Goal: Task Accomplishment & Management: Complete application form

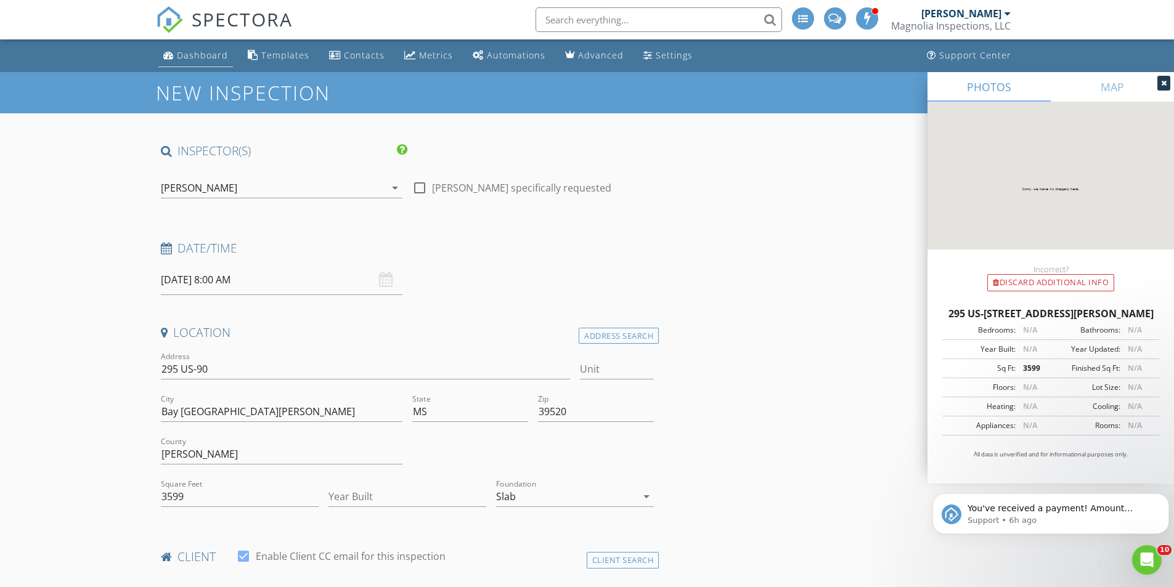
click at [195, 53] on div "Dashboard" at bounding box center [202, 55] width 51 height 12
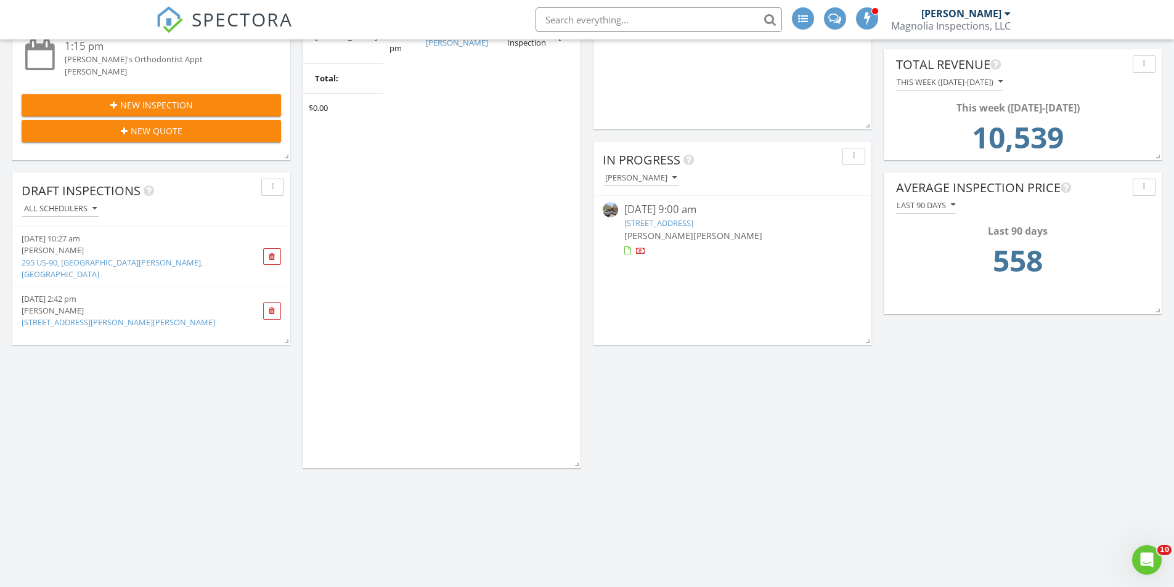
click at [92, 317] on link "[STREET_ADDRESS][PERSON_NAME][PERSON_NAME]" at bounding box center [119, 322] width 194 height 11
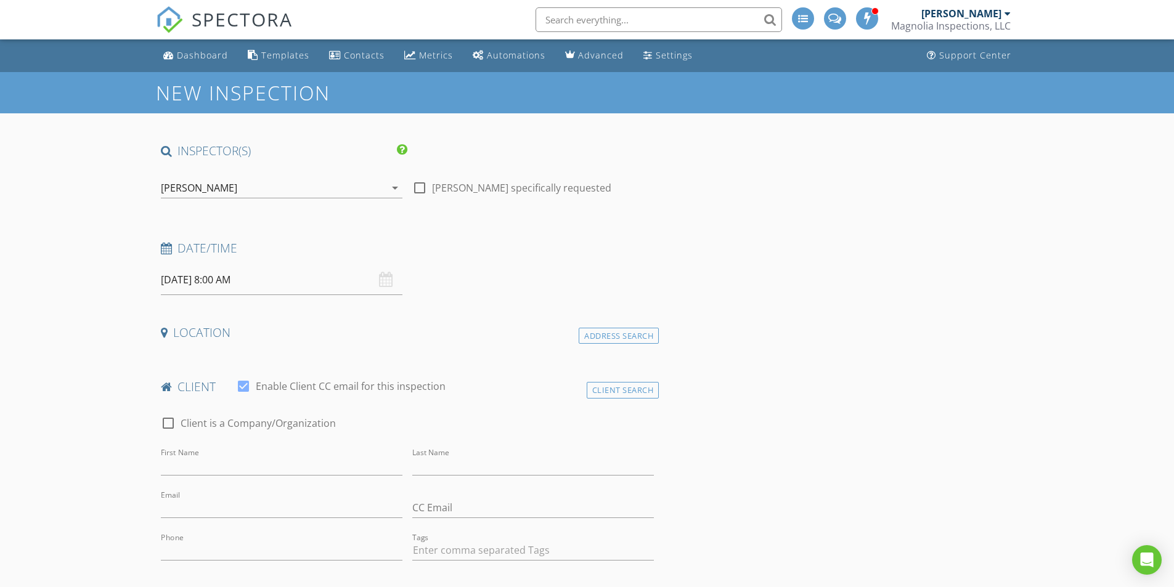
type input "Felix"
type input "Slater"
type input "newsouthchemical@yahoo.com"
type input "901-830-8875"
checkbox input "false"
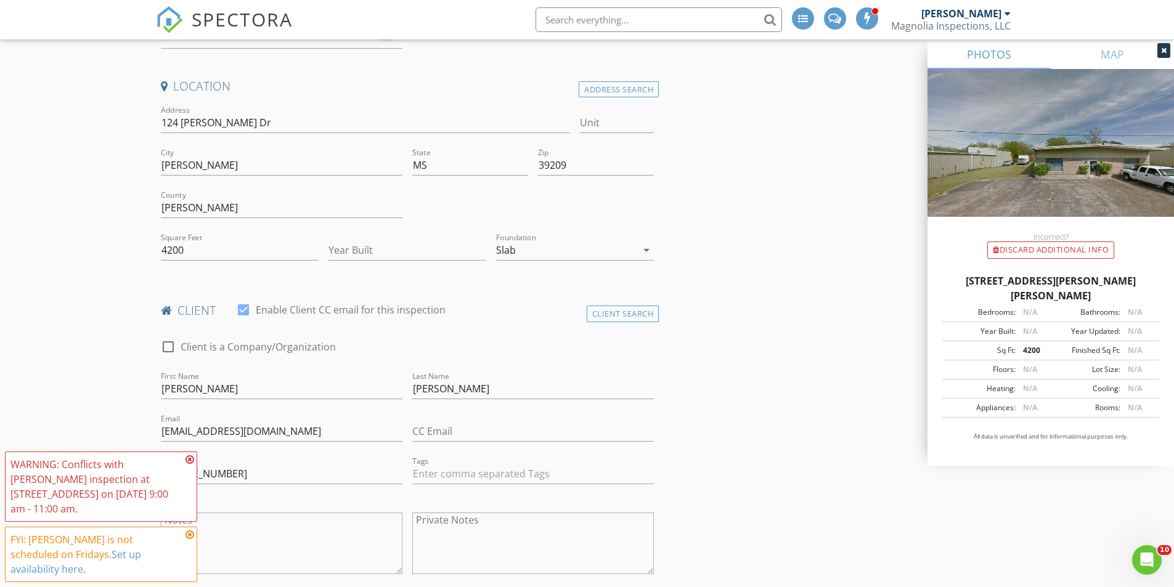
scroll to position [308, 0]
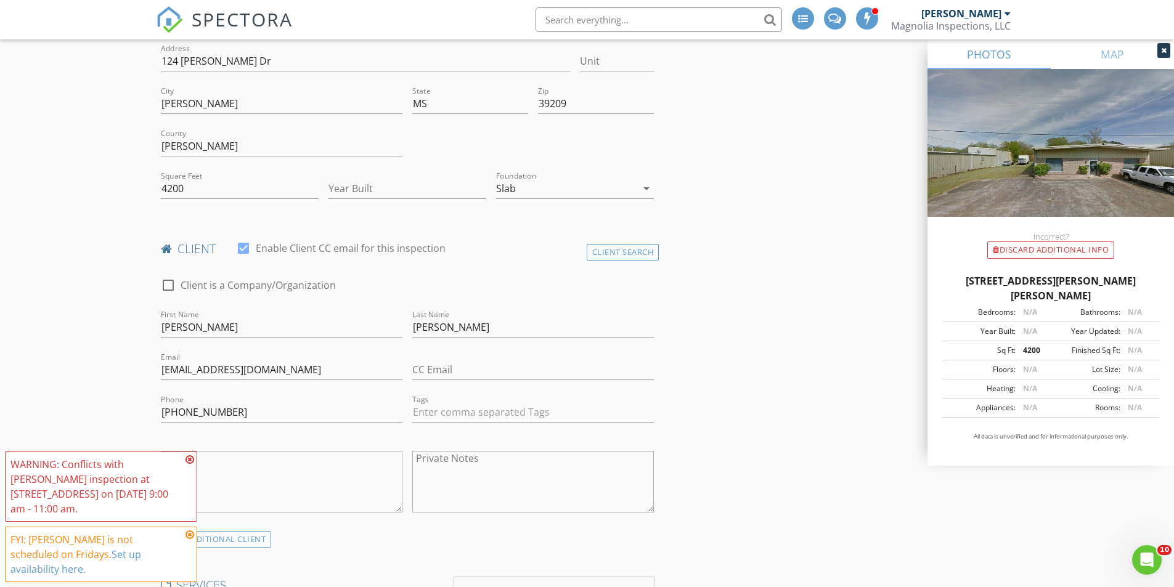
click at [188, 465] on icon at bounding box center [190, 460] width 9 height 10
click at [189, 540] on icon at bounding box center [190, 535] width 9 height 10
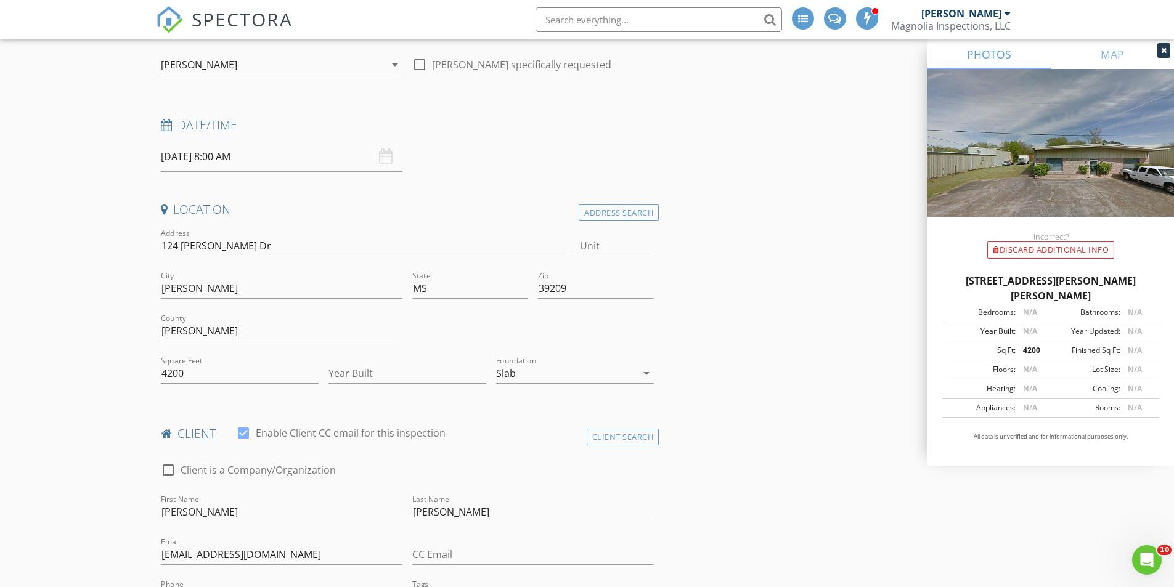
scroll to position [0, 0]
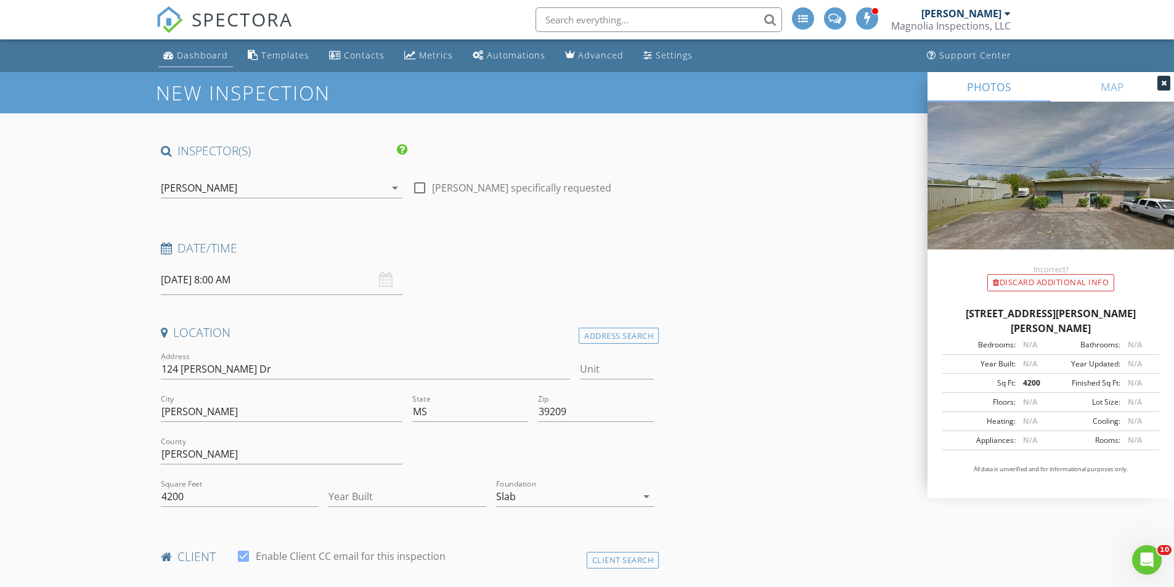
click at [179, 57] on div "Dashboard" at bounding box center [202, 55] width 51 height 12
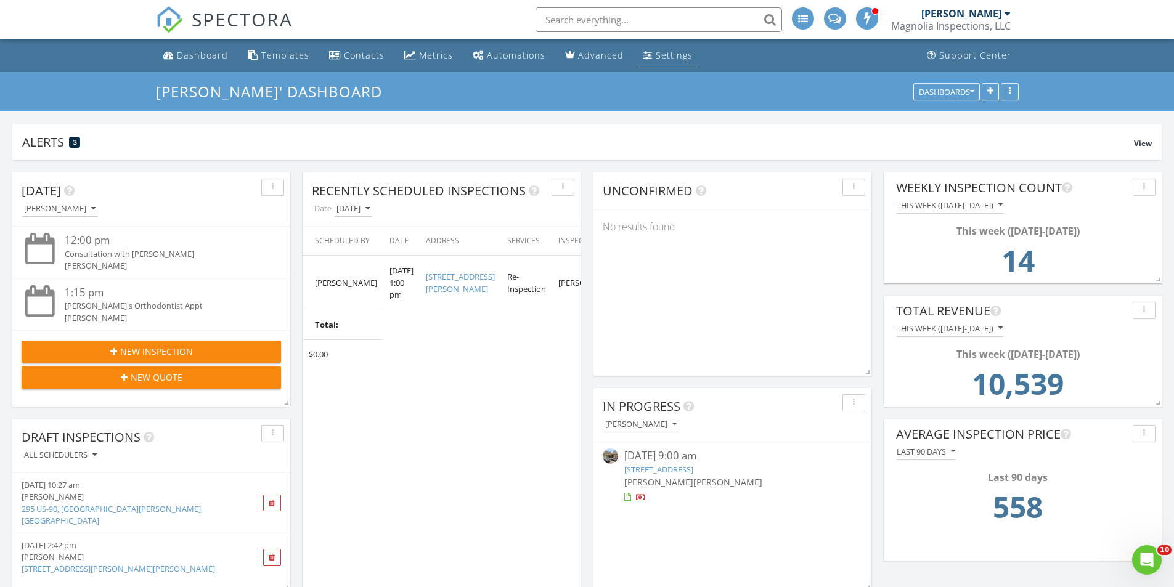
click at [663, 56] on div "Settings" at bounding box center [674, 55] width 37 height 12
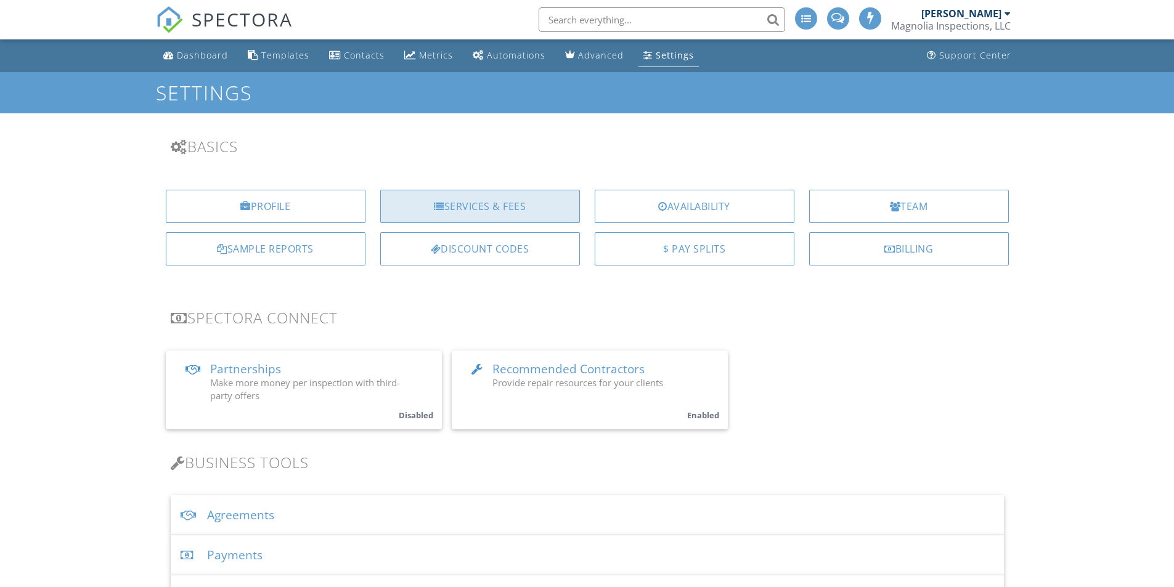
click at [499, 207] on div "Services & Fees" at bounding box center [480, 206] width 200 height 33
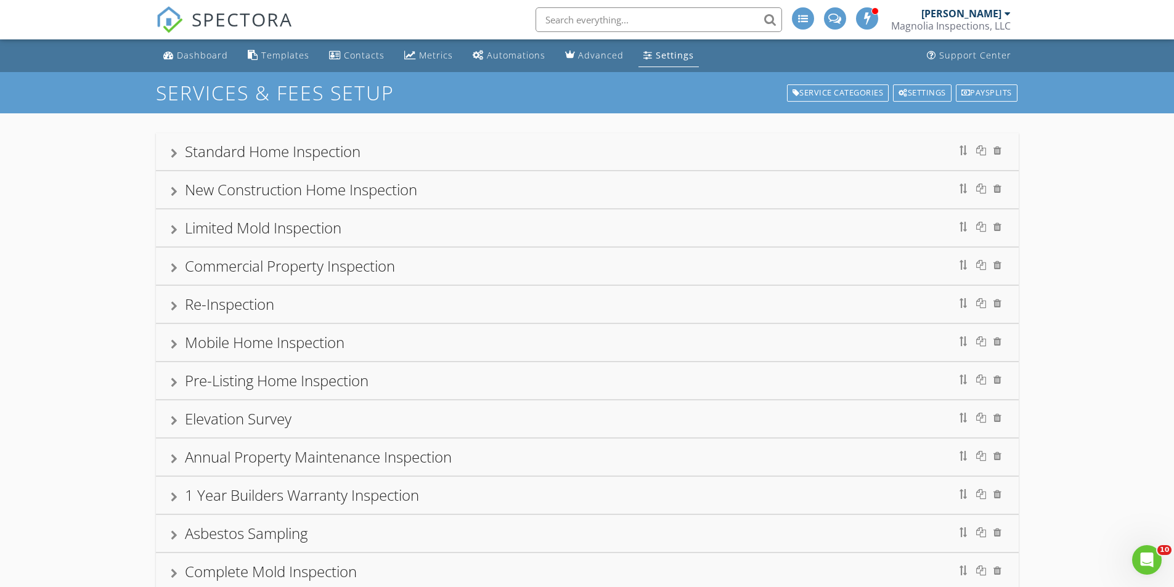
click at [241, 149] on div "Standard Home Inspection" at bounding box center [273, 151] width 176 height 20
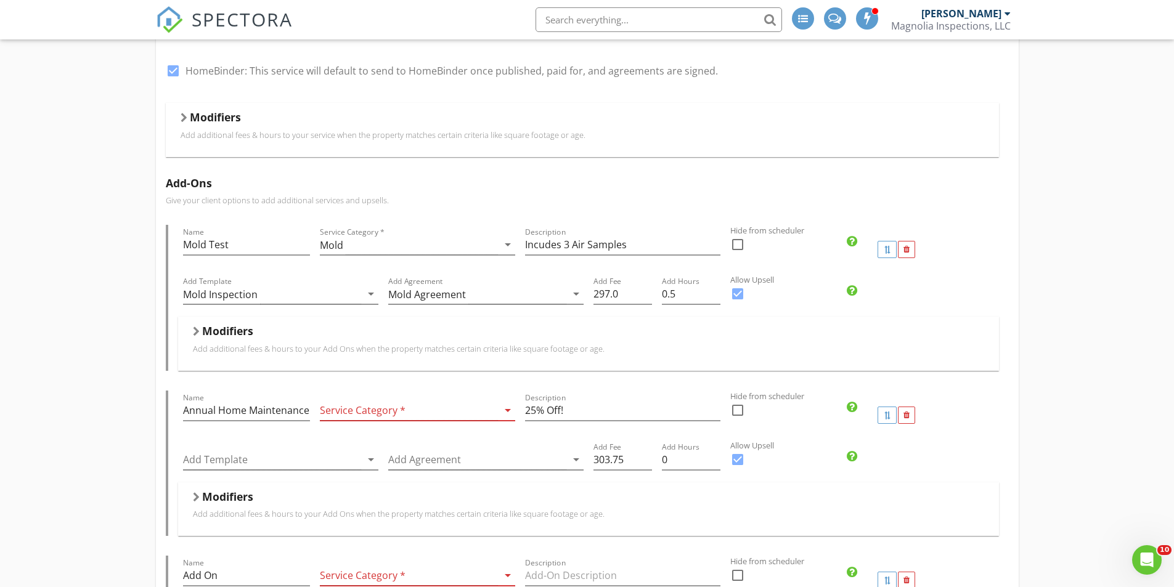
scroll to position [185, 0]
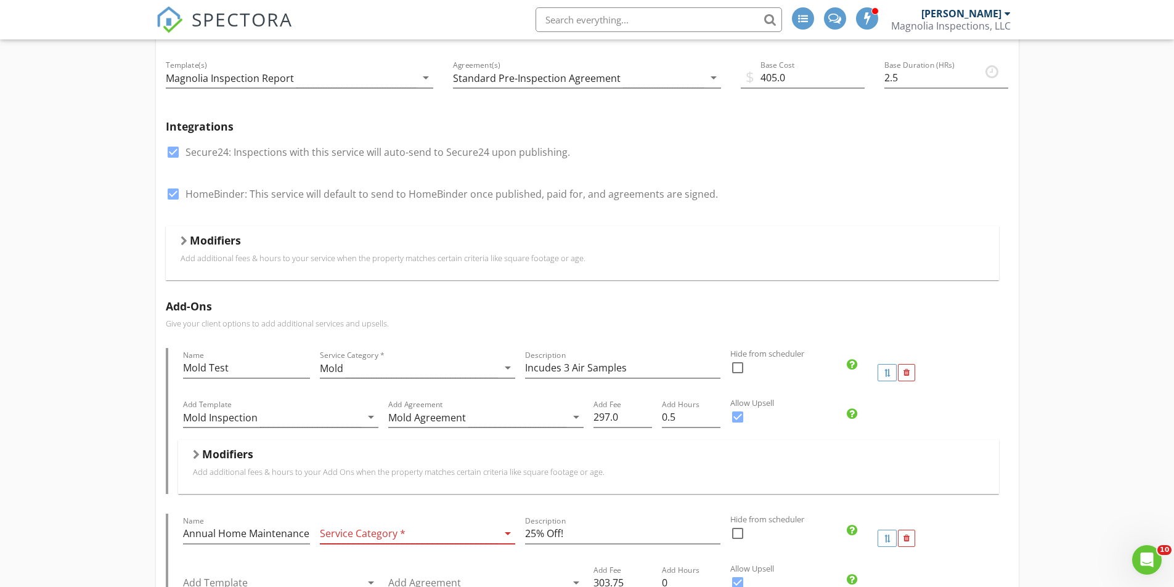
click at [225, 237] on h5 "Modifiers" at bounding box center [215, 240] width 51 height 12
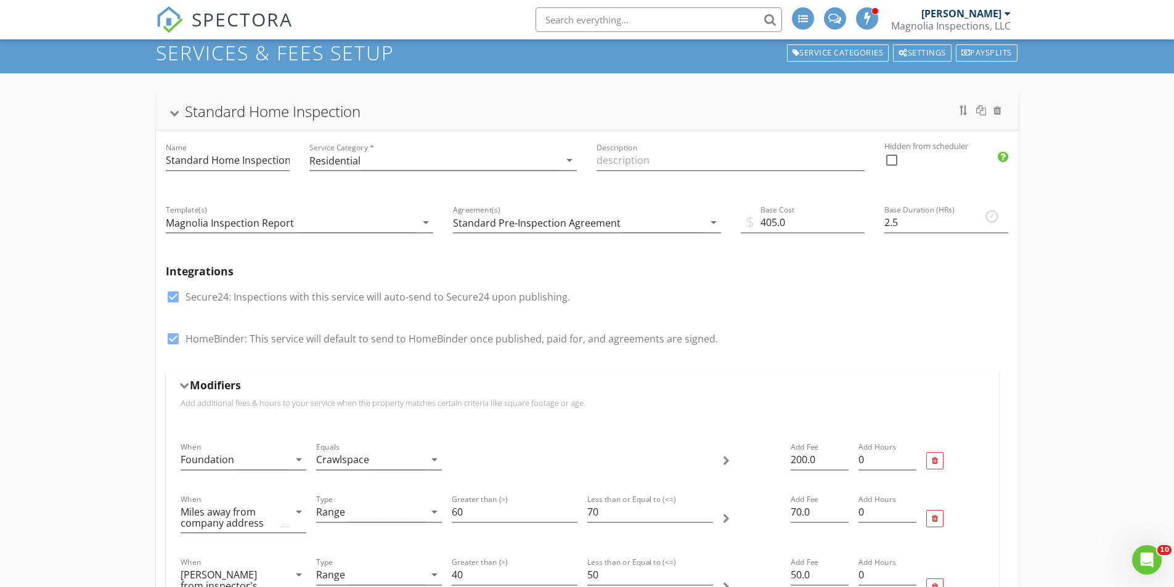
scroll to position [0, 0]
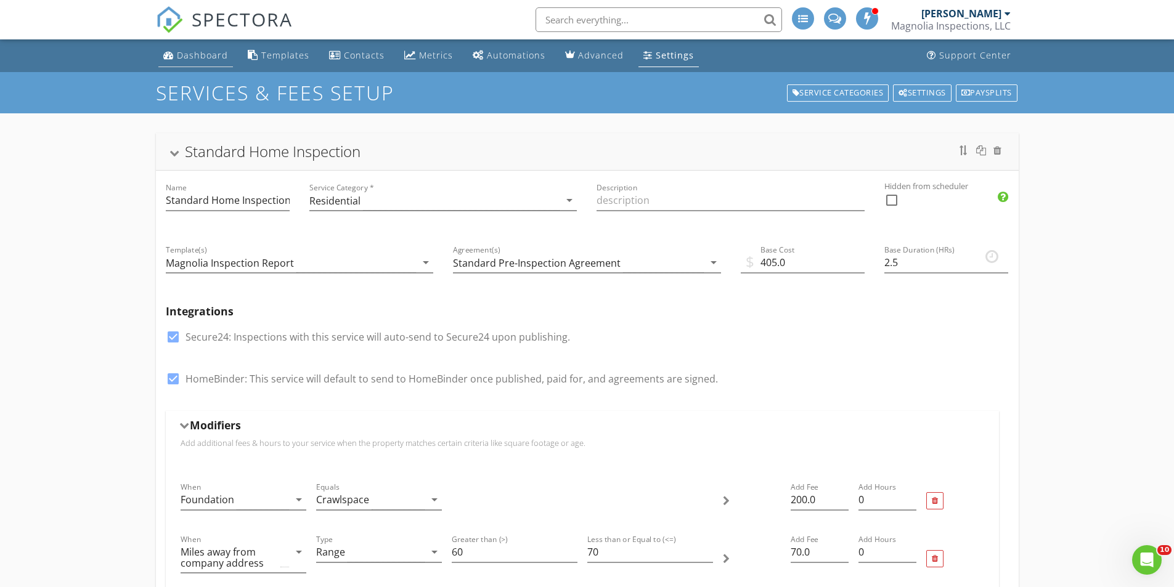
click at [211, 57] on div "Dashboard" at bounding box center [202, 55] width 51 height 12
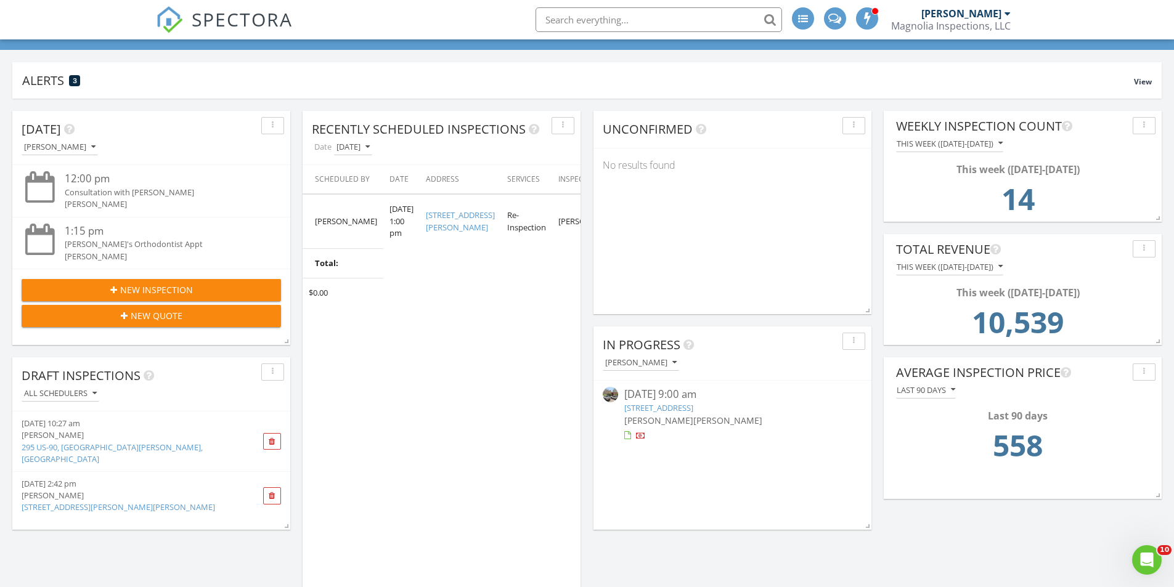
scroll to position [123, 0]
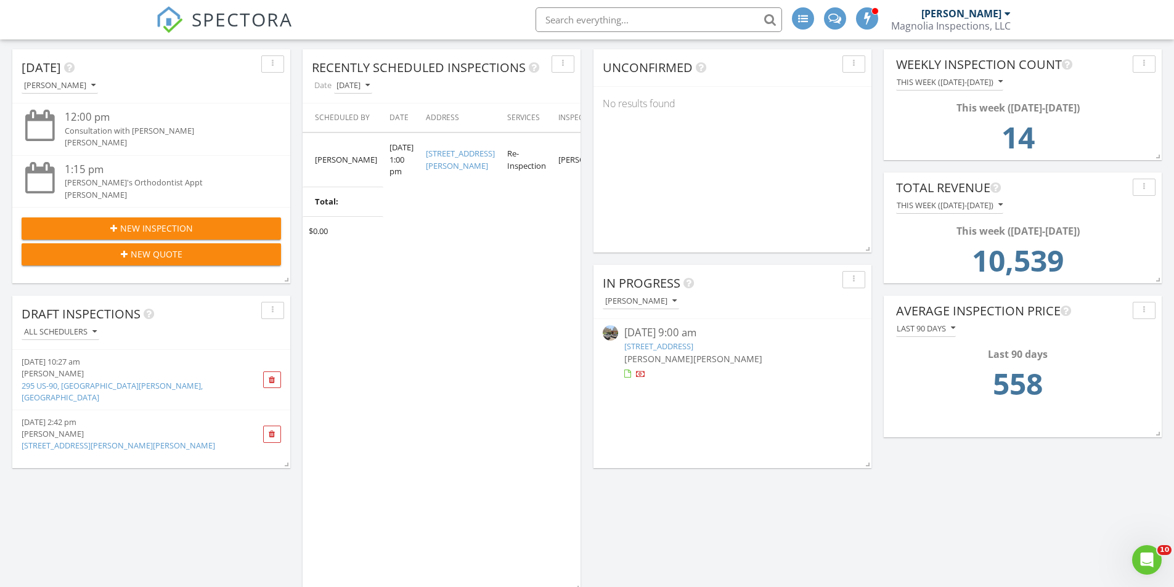
click at [79, 385] on link "295 US-90, Bay St. Louis, MS" at bounding box center [112, 391] width 181 height 23
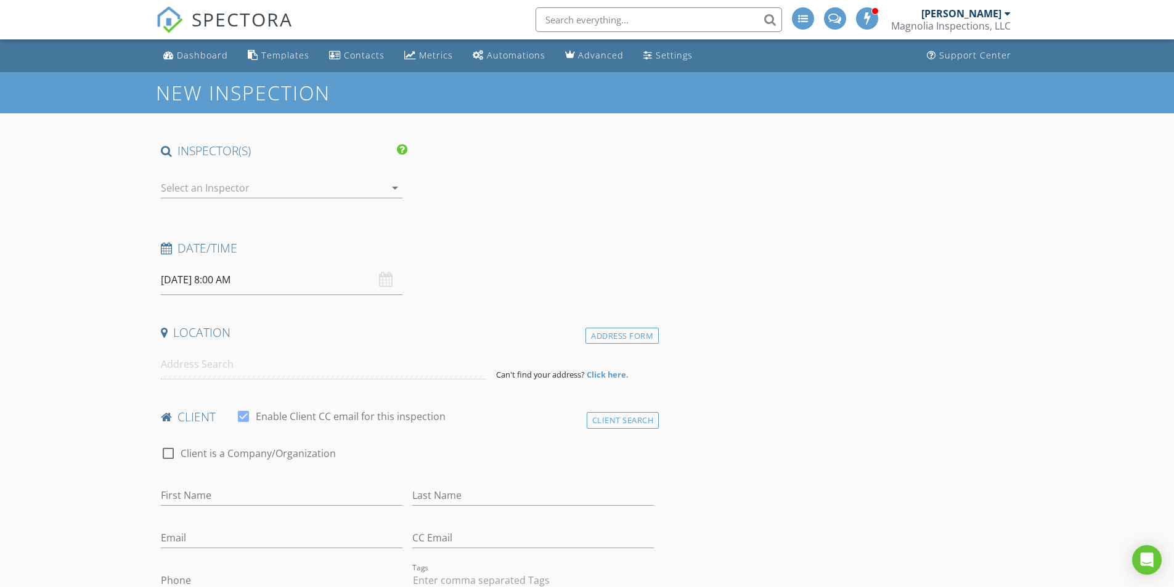
type input "[PERSON_NAME]"
type input "King"
type input "[EMAIL_ADDRESS][DOMAIN_NAME]"
type input "[PHONE_NUMBER]"
checkbox input "false"
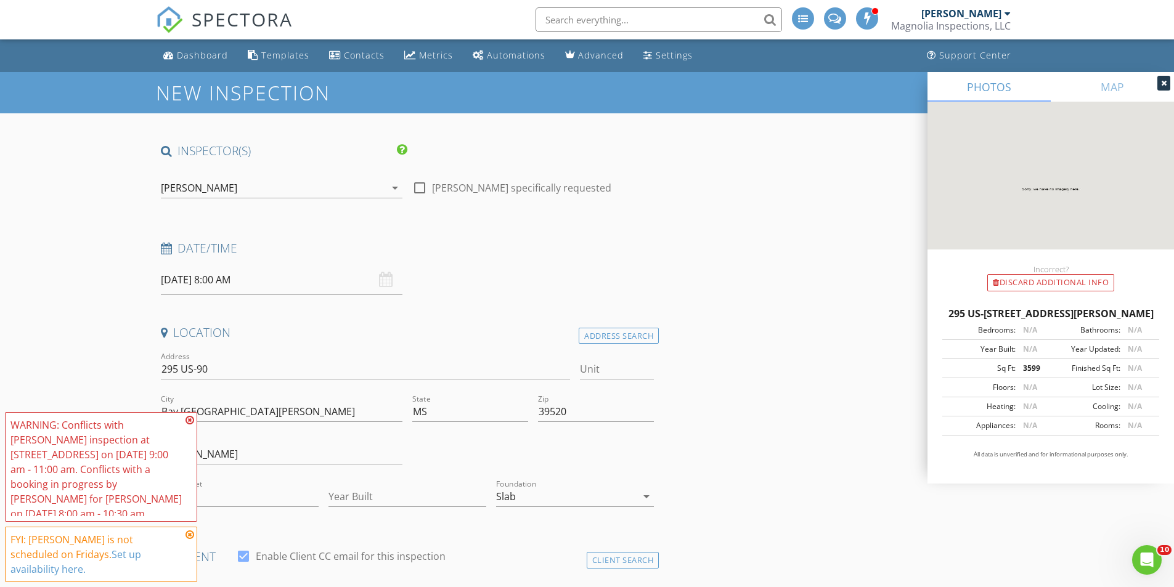
click at [189, 425] on icon at bounding box center [190, 420] width 9 height 10
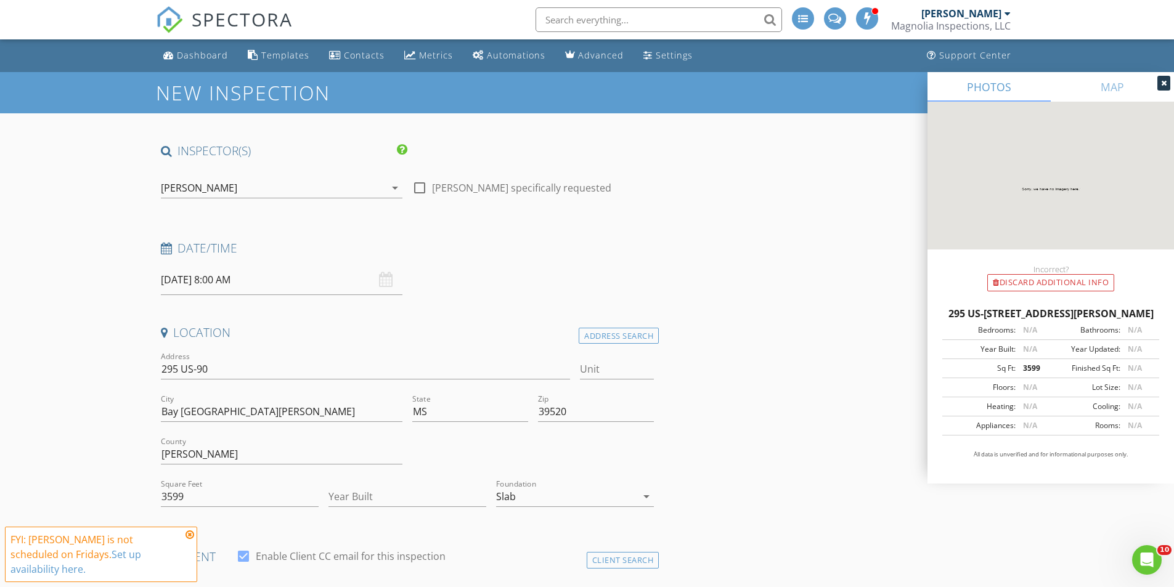
click at [191, 540] on icon at bounding box center [190, 535] width 9 height 10
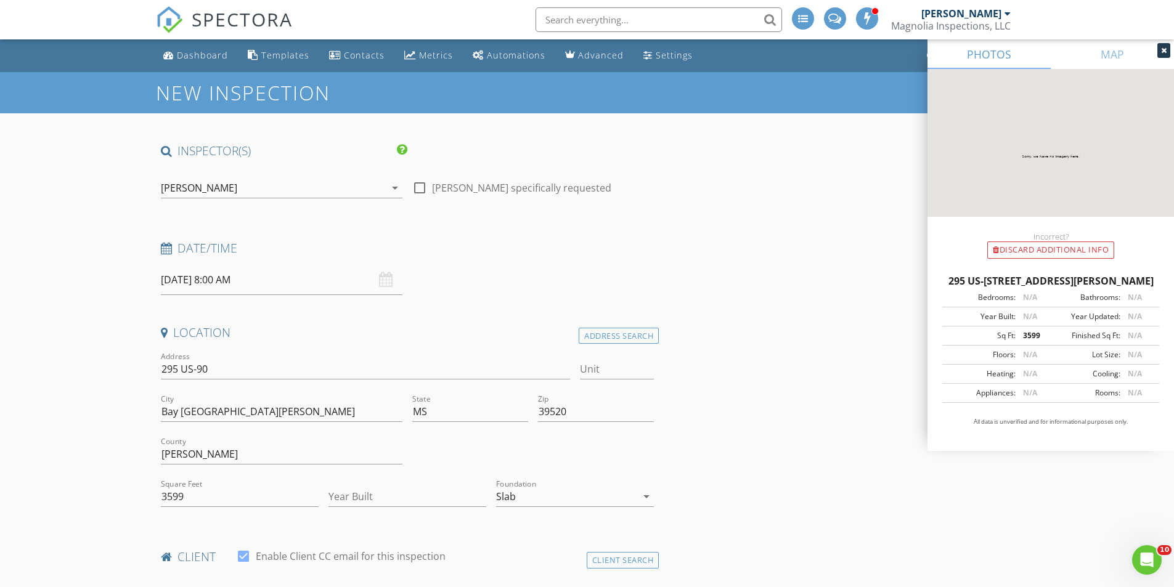
scroll to position [123, 0]
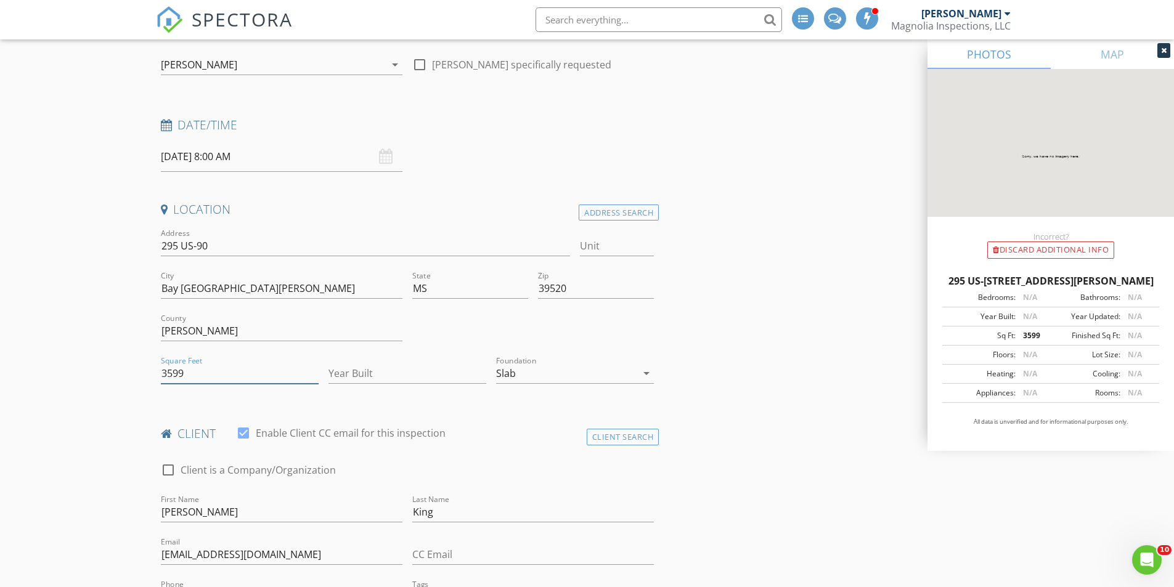
drag, startPoint x: 190, startPoint y: 373, endPoint x: 169, endPoint y: 375, distance: 20.4
click at [169, 375] on input "3599" at bounding box center [240, 374] width 158 height 20
type input "3600"
click at [178, 396] on div at bounding box center [240, 392] width 158 height 7
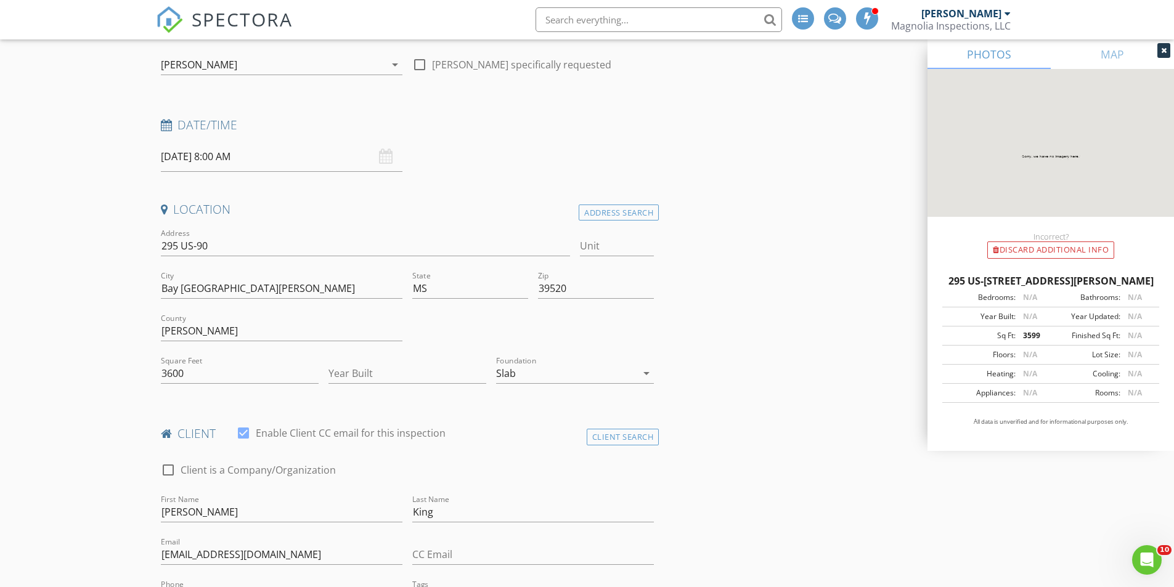
scroll to position [0, 0]
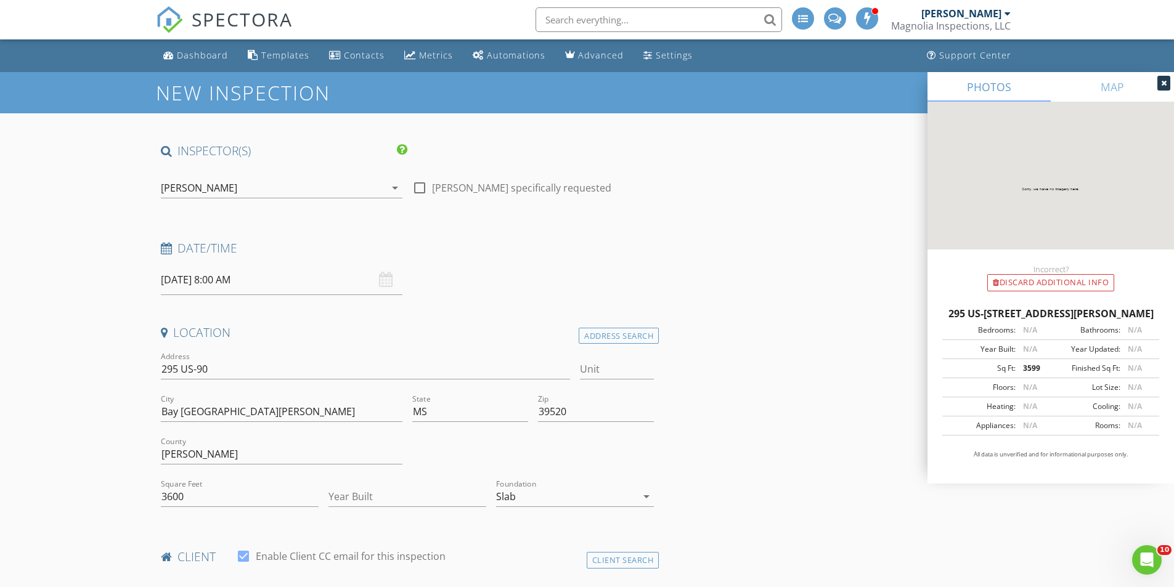
click at [1165, 83] on icon at bounding box center [1164, 83] width 6 height 7
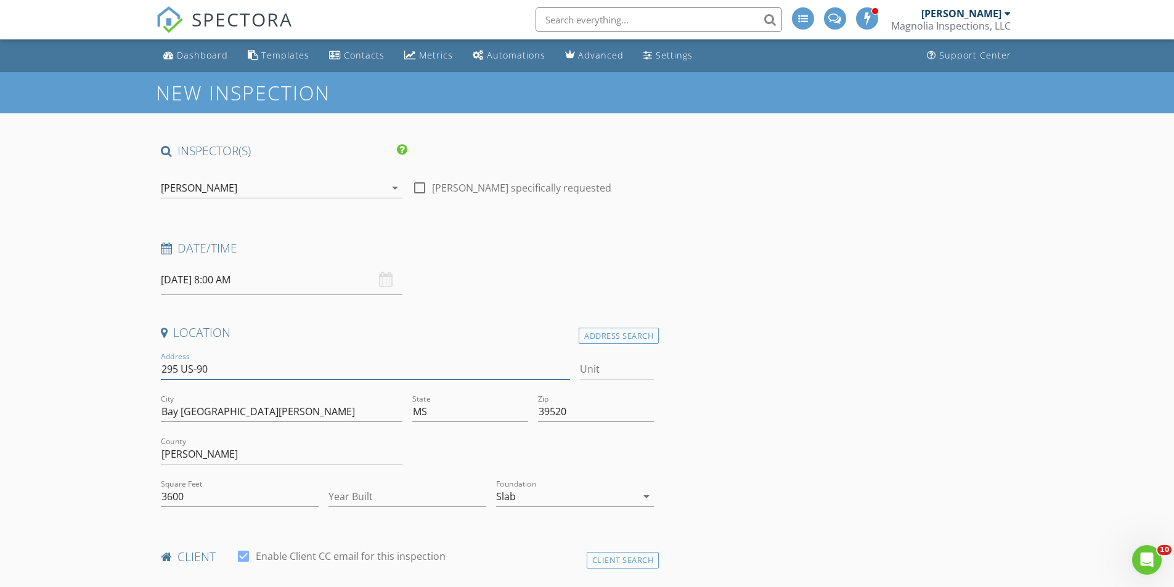
drag, startPoint x: 207, startPoint y: 365, endPoint x: 145, endPoint y: 369, distance: 61.7
drag, startPoint x: 220, startPoint y: 414, endPoint x: 162, endPoint y: 409, distance: 58.1
click at [162, 409] on input "Bay [GEOGRAPHIC_DATA][PERSON_NAME]" at bounding box center [282, 412] width 242 height 20
